Goal: Transaction & Acquisition: Purchase product/service

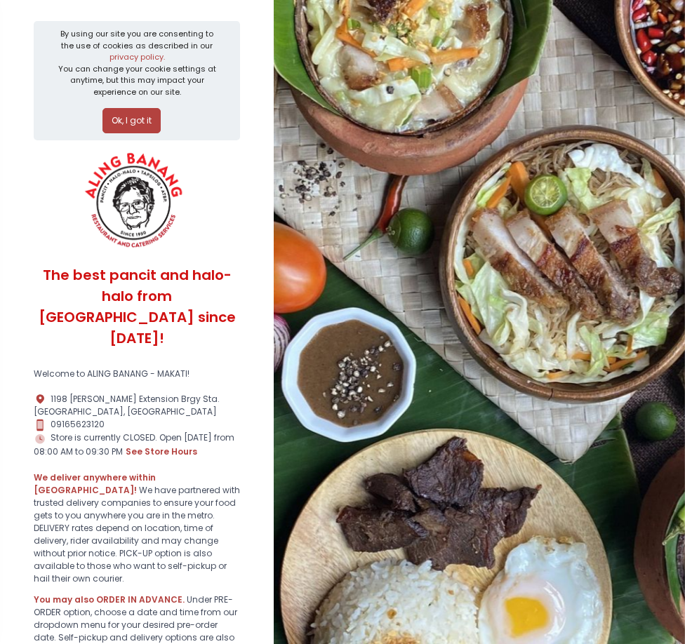
click at [135, 122] on button "Ok, I got it" at bounding box center [131, 120] width 58 height 25
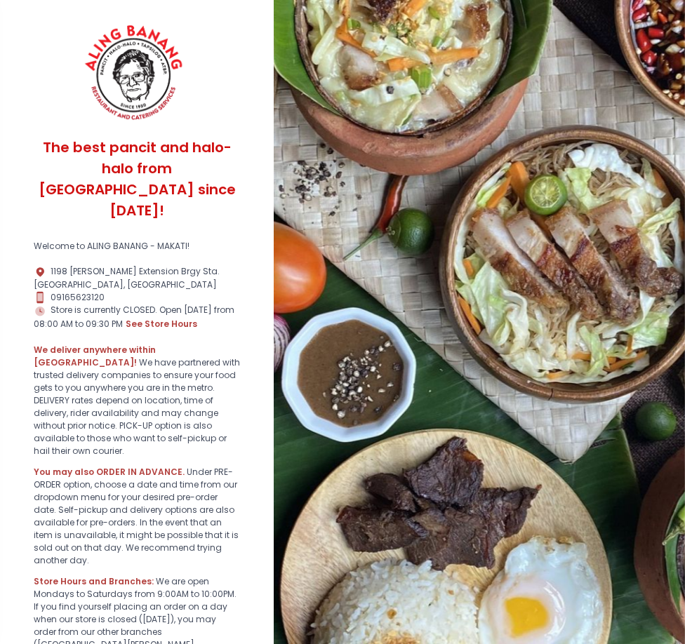
scroll to position [192, 0]
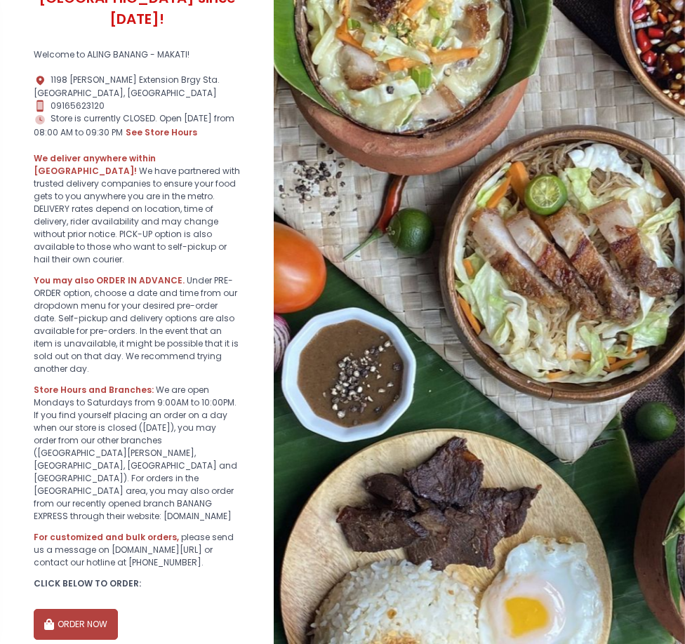
click at [93, 378] on button "ORDER NOW" at bounding box center [76, 624] width 84 height 31
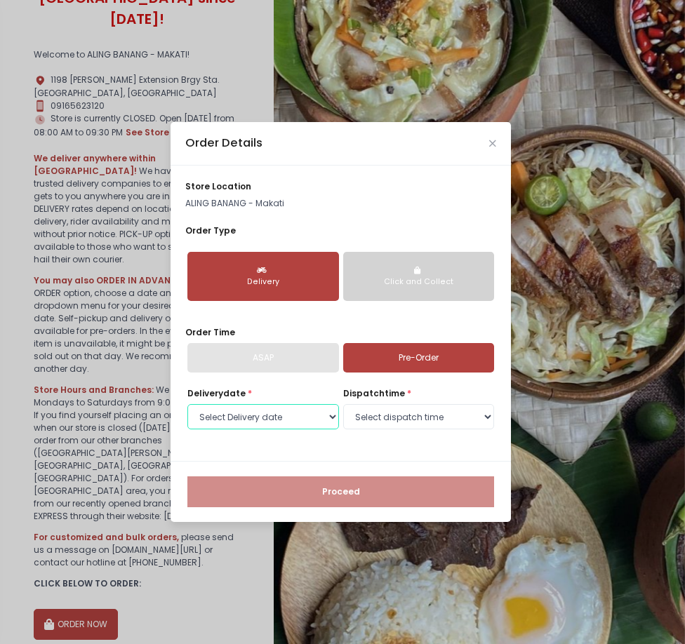
click at [287, 378] on select "Select Delivery date Tuesday, Oct 7th Wednesday, Oct 8th Thursday, Oct 9th Frid…" at bounding box center [263, 416] width 152 height 25
select select "2025-10-11"
click at [187, 378] on select "Select Delivery date Tuesday, Oct 7th Wednesday, Oct 8th Thursday, Oct 9th Frid…" at bounding box center [263, 416] width 152 height 25
click at [396, 378] on select "Select dispatch time 08:00 AM - 08:30 AM 08:30 AM - 09:00 AM 09:00 AM - 09:30 A…" at bounding box center [419, 416] width 152 height 25
select select "12:00"
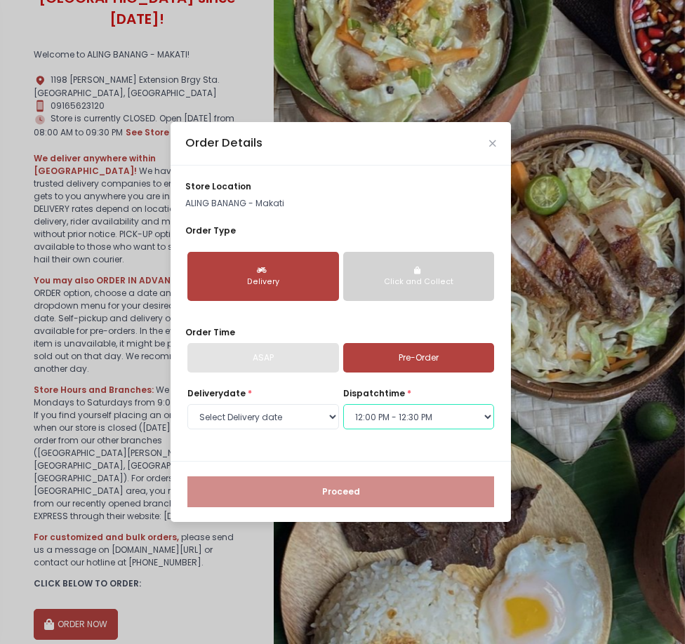
click at [343, 378] on select "Select dispatch time 08:00 AM - 08:30 AM 08:30 AM - 09:00 AM 09:00 AM - 09:30 A…" at bounding box center [419, 416] width 152 height 25
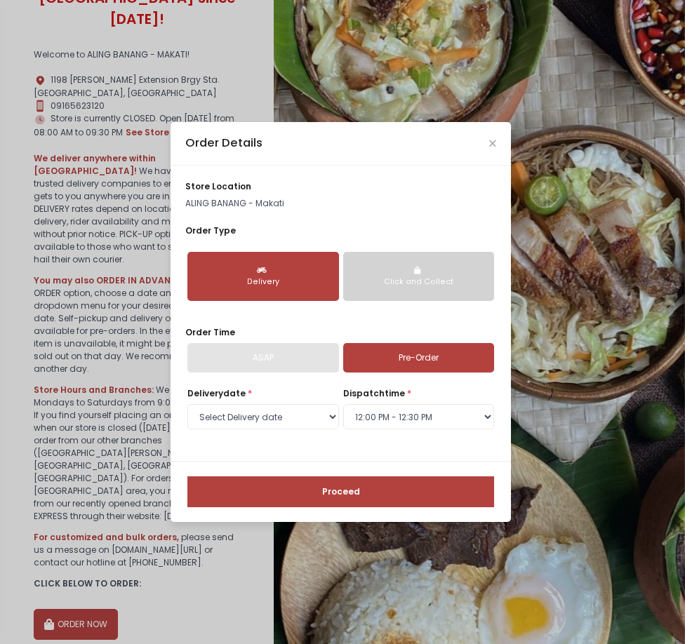
click at [361, 378] on button "Proceed" at bounding box center [340, 492] width 307 height 31
